Goal: Information Seeking & Learning: Learn about a topic

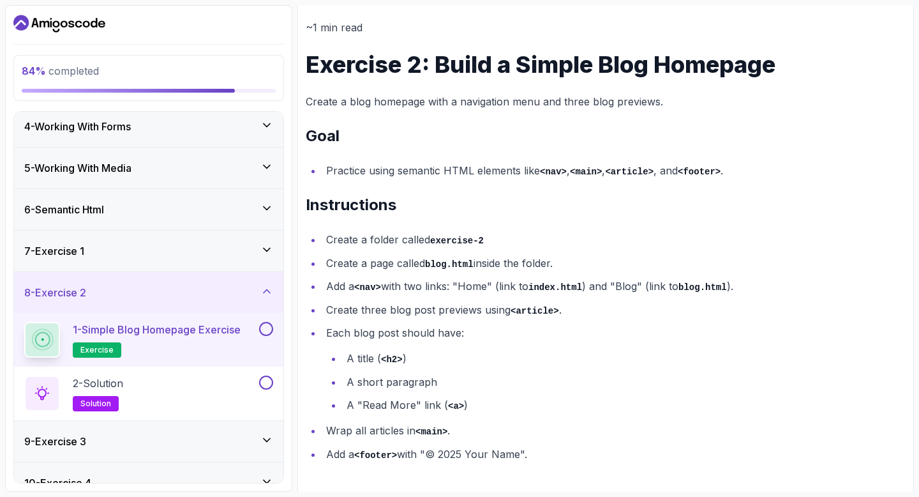
scroll to position [192, 0]
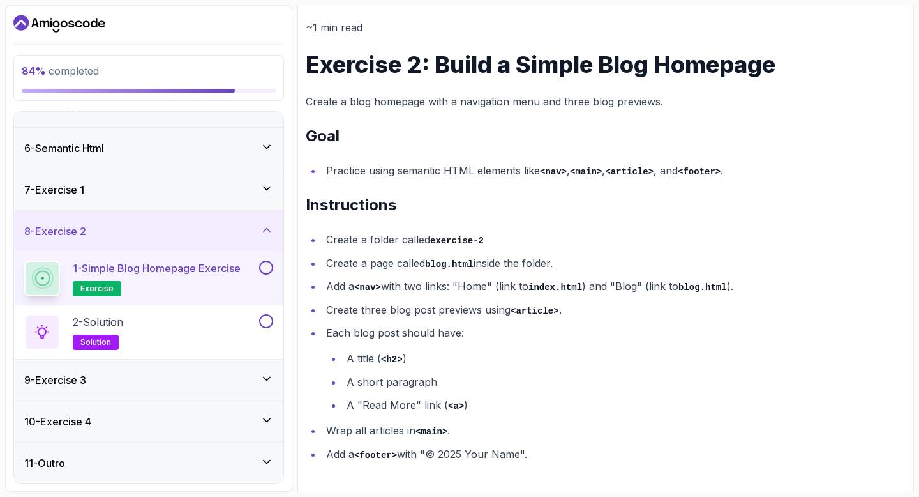
click at [160, 364] on div "9 - Exercise 3" at bounding box center [148, 379] width 269 height 41
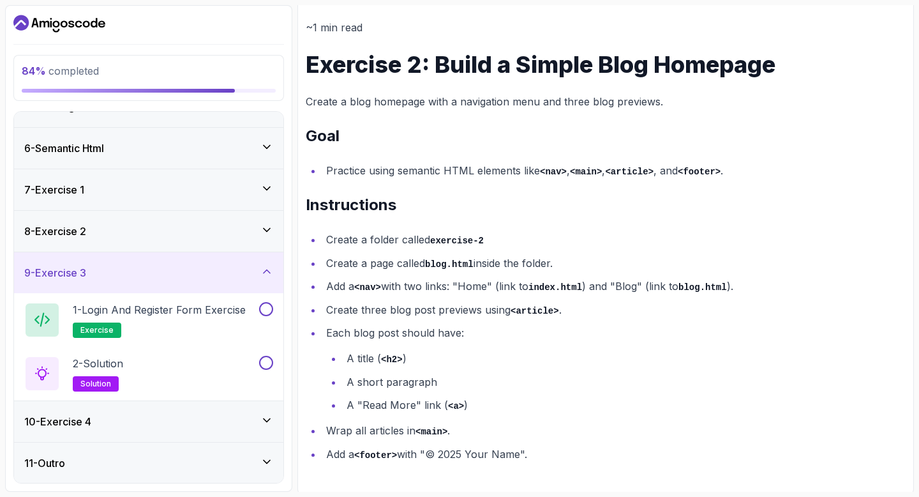
click at [172, 276] on div "9 - Exercise 3" at bounding box center [148, 272] width 249 height 15
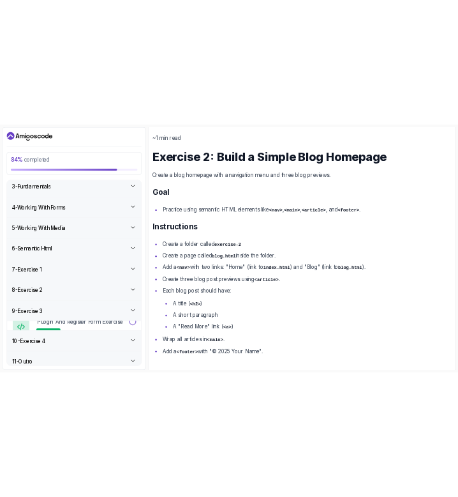
scroll to position [85, 0]
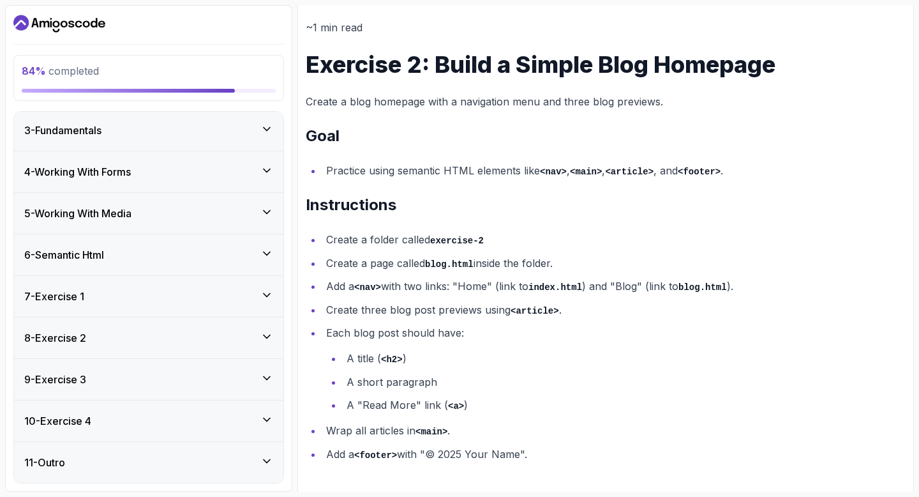
click at [156, 339] on div "8 - Exercise 2" at bounding box center [148, 337] width 249 height 15
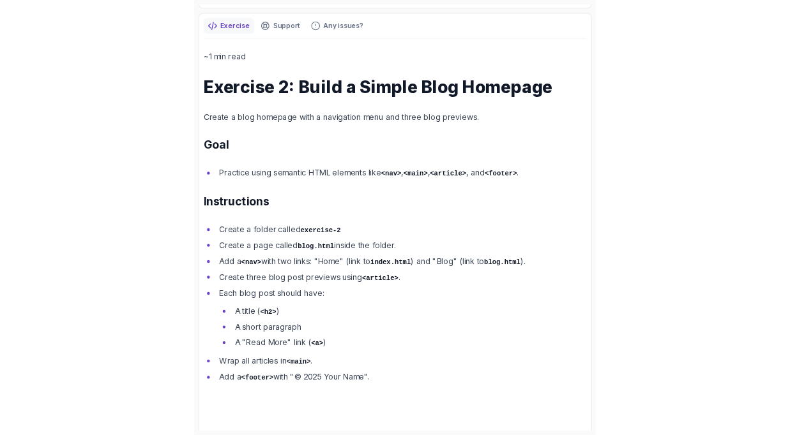
scroll to position [0, 0]
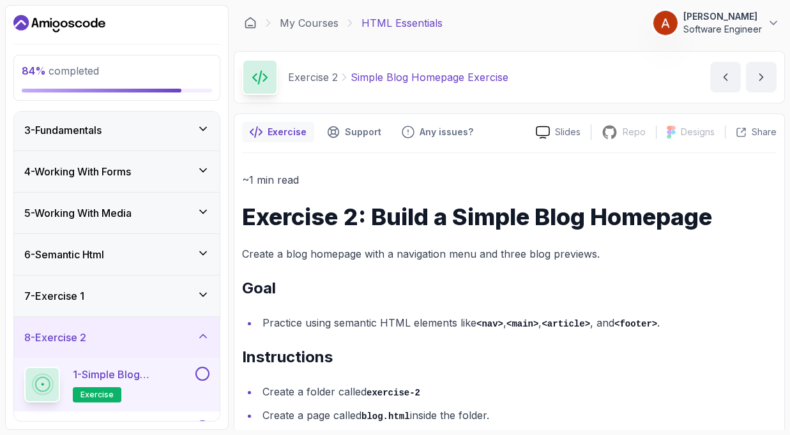
click at [204, 373] on button at bounding box center [202, 374] width 14 height 14
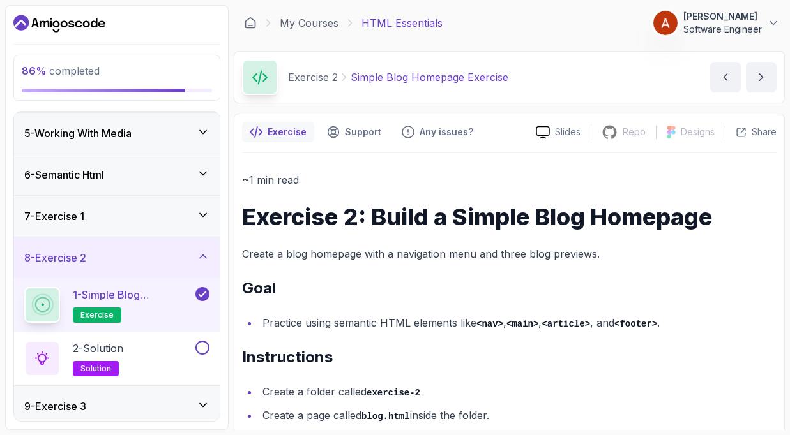
scroll to position [179, 0]
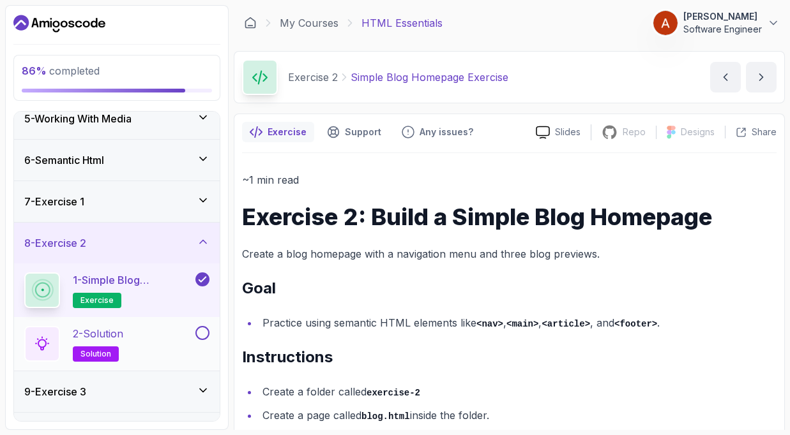
click at [144, 330] on div "2 - Solution solution" at bounding box center [108, 344] width 169 height 36
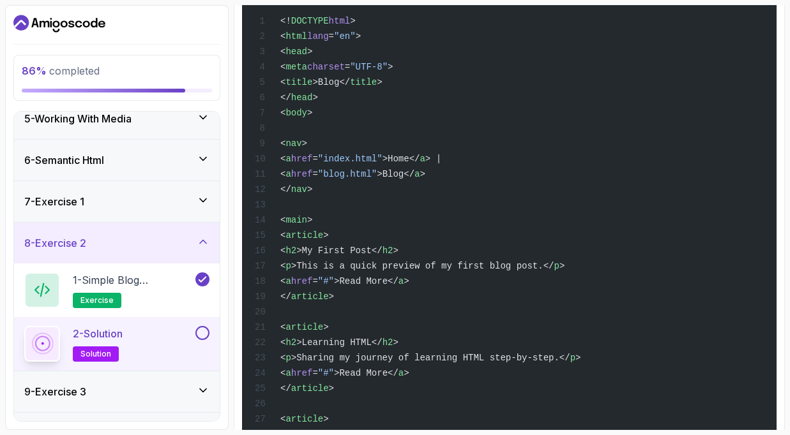
scroll to position [269, 0]
click at [208, 338] on div at bounding box center [201, 333] width 17 height 14
click at [206, 333] on button at bounding box center [202, 333] width 14 height 14
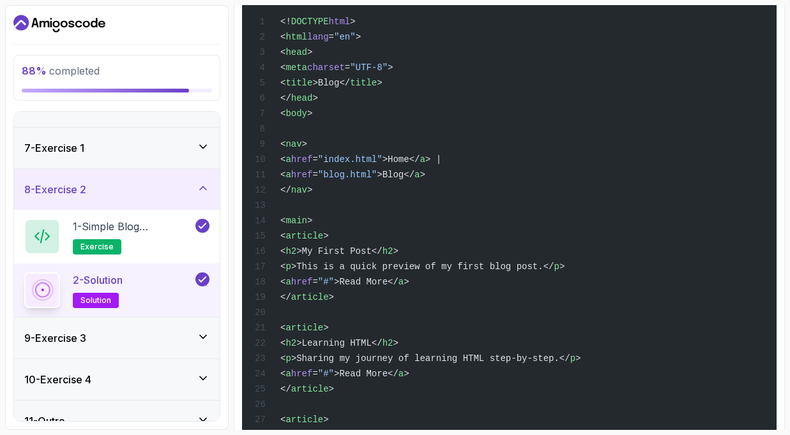
scroll to position [253, 0]
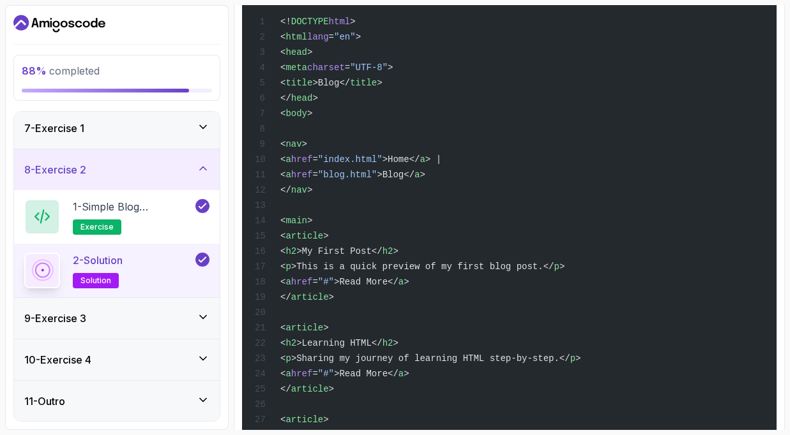
click at [205, 167] on icon at bounding box center [203, 168] width 13 height 13
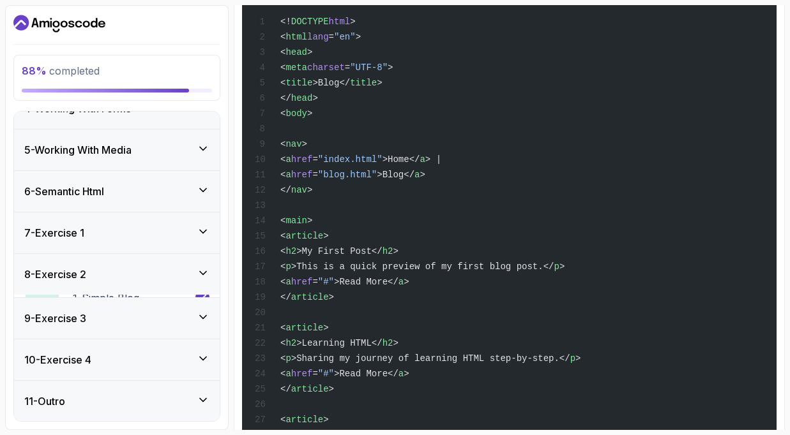
scroll to position [146, 0]
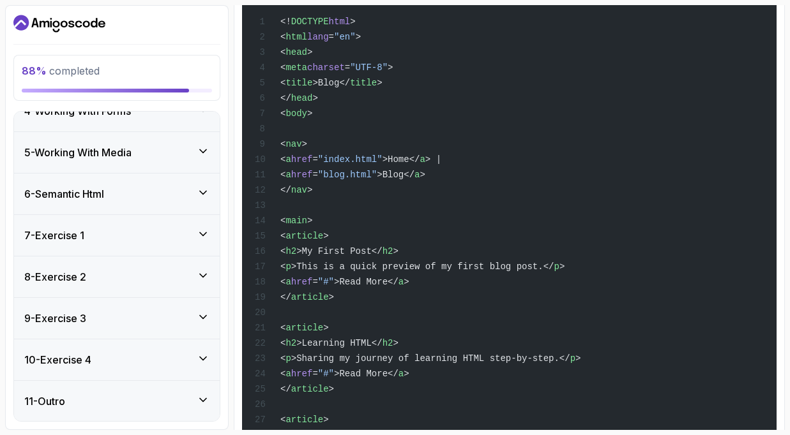
click at [161, 314] on div "9 - Exercise 3" at bounding box center [116, 318] width 185 height 15
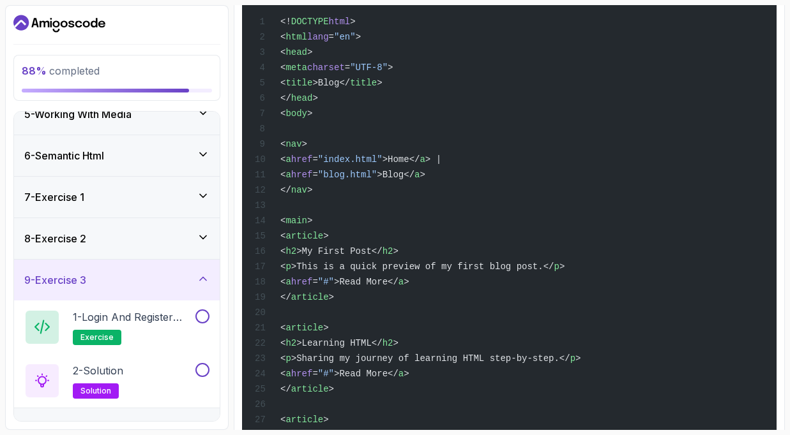
scroll to position [195, 0]
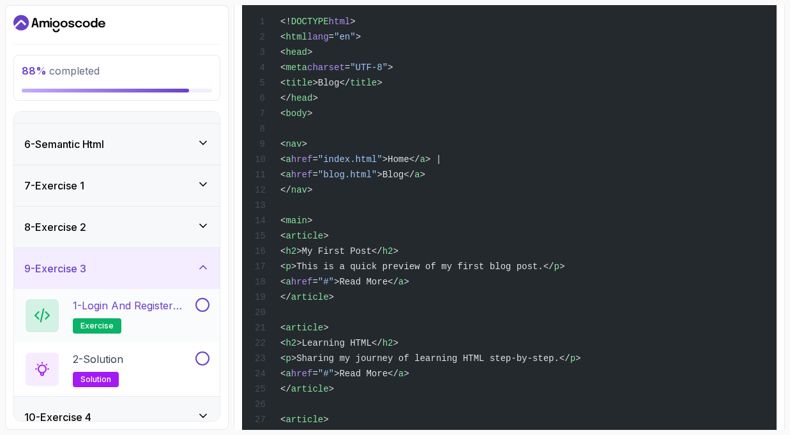
click at [169, 313] on h2 "1 - Login and Register Form Exercise exercise" at bounding box center [133, 316] width 120 height 36
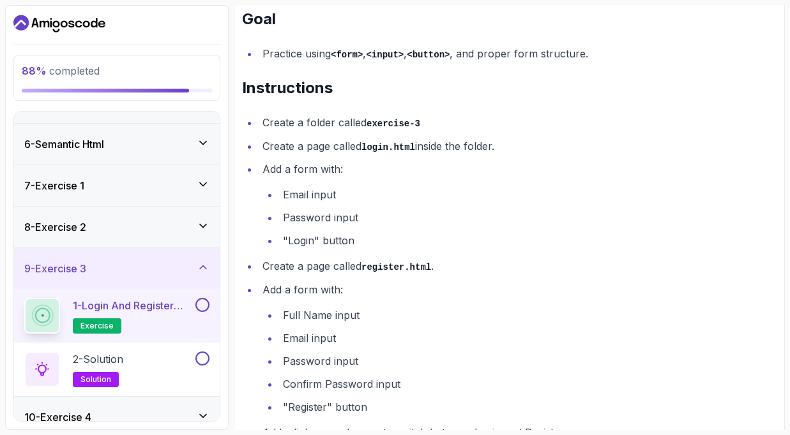
scroll to position [311, 0]
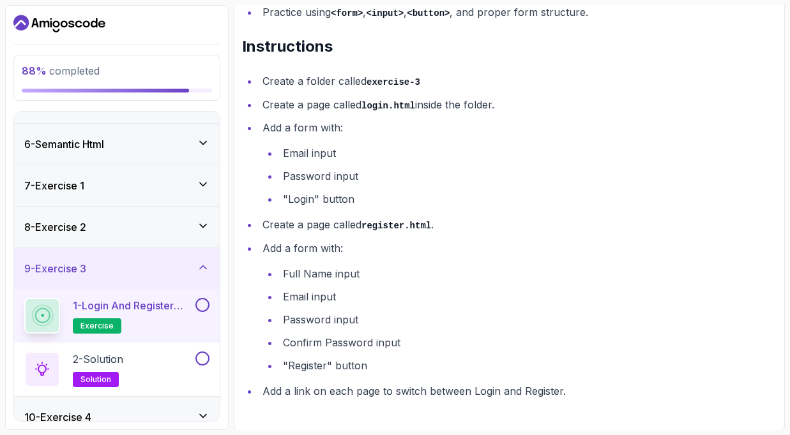
click at [197, 268] on icon at bounding box center [203, 267] width 13 height 13
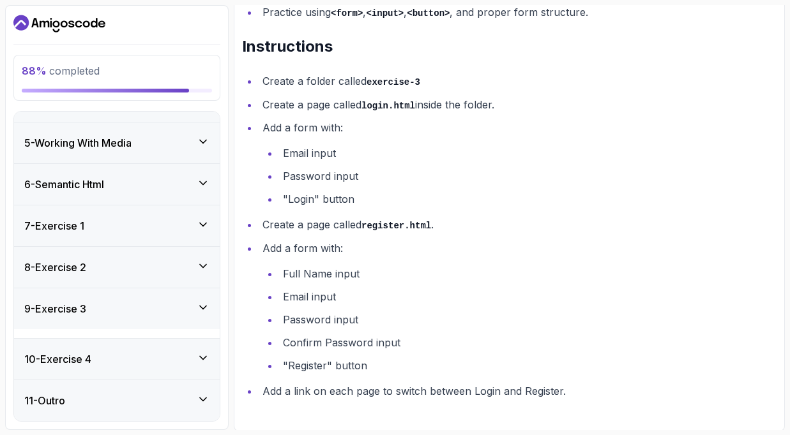
scroll to position [146, 0]
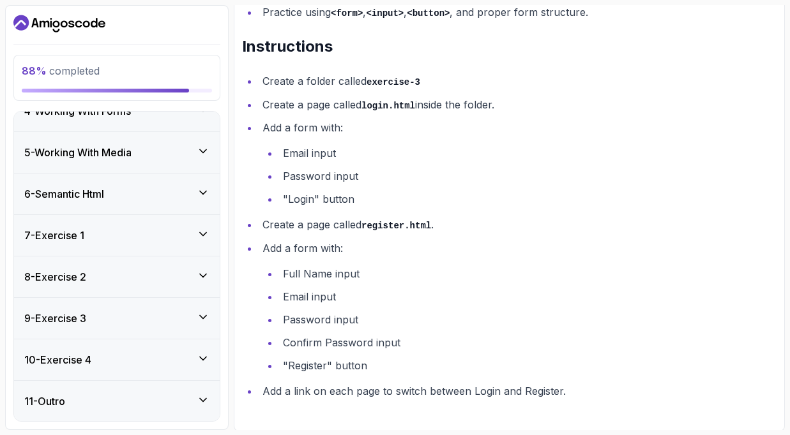
click at [163, 362] on div "10 - Exercise 4" at bounding box center [116, 359] width 185 height 15
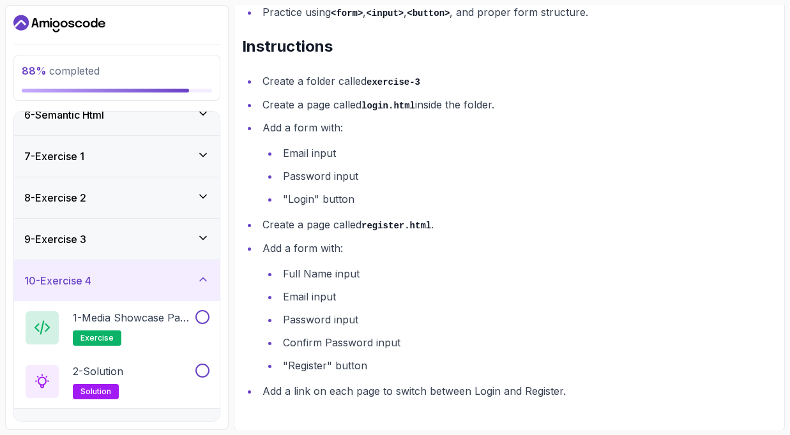
scroll to position [253, 0]
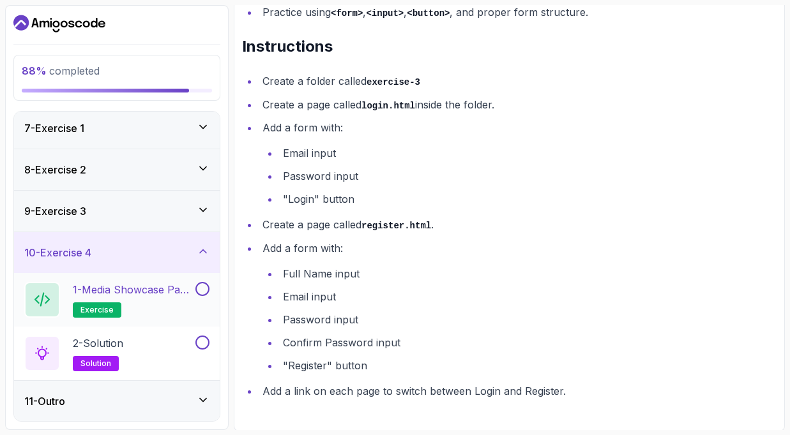
click at [170, 305] on h2 "1 - Media Showcase Page Exercise exercise" at bounding box center [133, 300] width 120 height 36
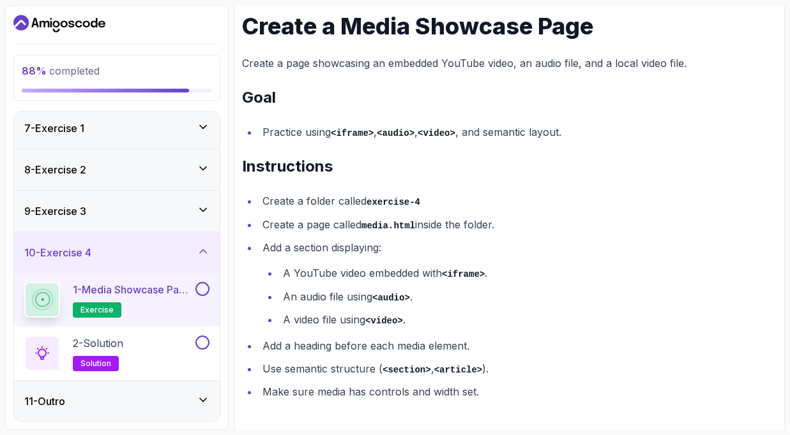
click at [200, 206] on icon at bounding box center [203, 210] width 13 height 13
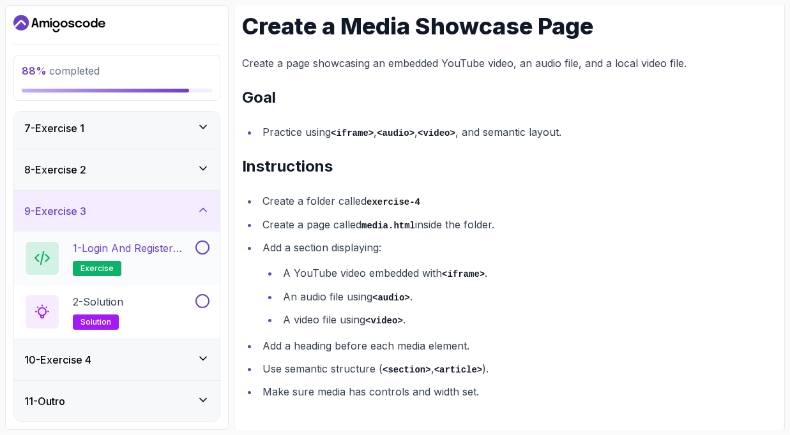
click at [139, 248] on p "1 - Login and Register Form Exercise" at bounding box center [133, 248] width 120 height 15
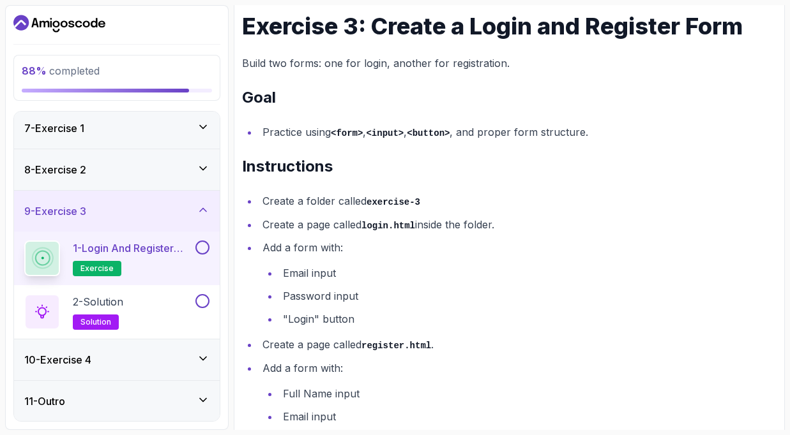
scroll to position [311, 0]
